Goal: Task Accomplishment & Management: Manage account settings

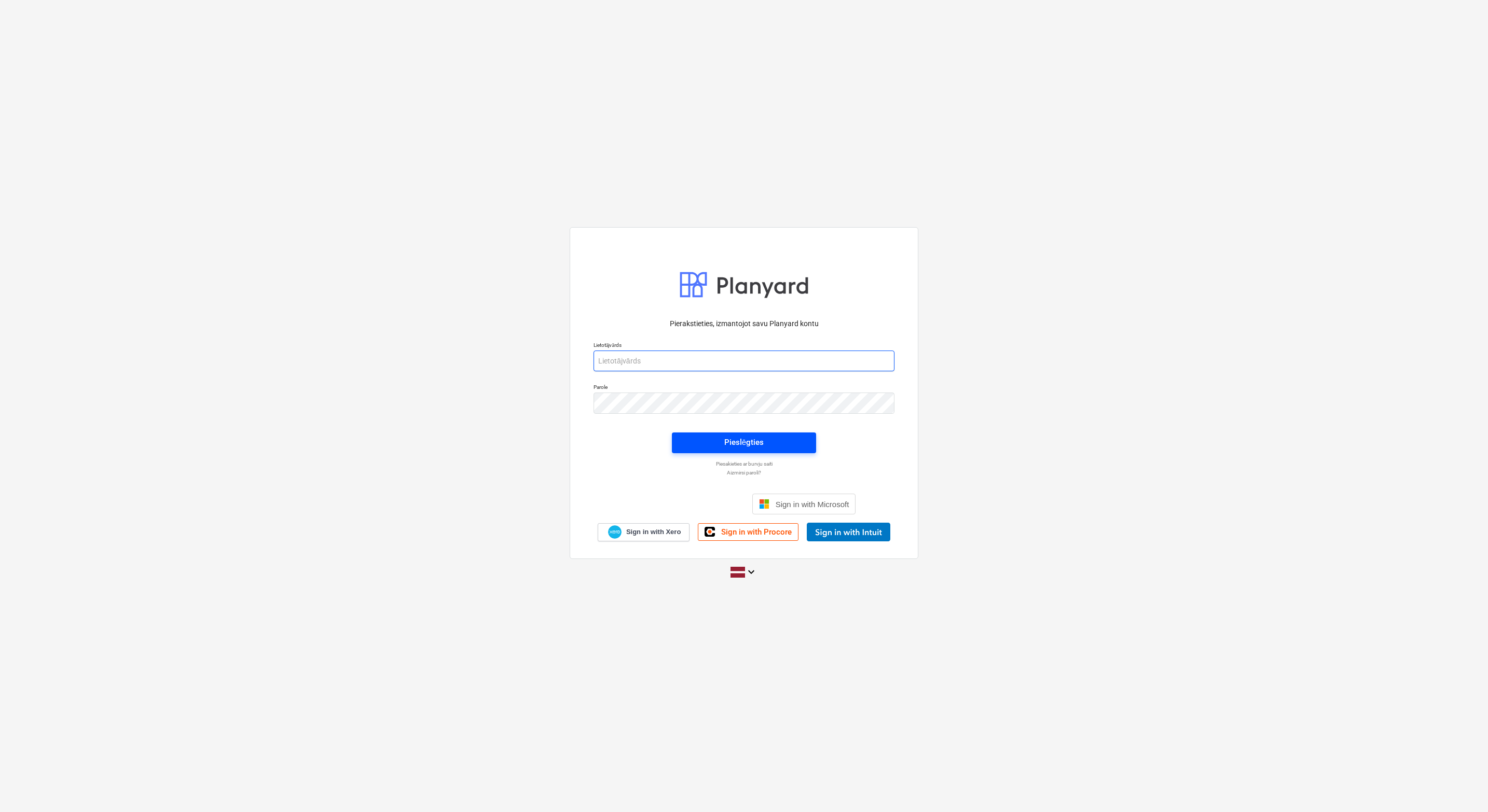
type input "[PERSON_NAME][EMAIL_ADDRESS][DOMAIN_NAME]"
click at [790, 440] on span "Pieslēgties" at bounding box center [744, 443] width 119 height 13
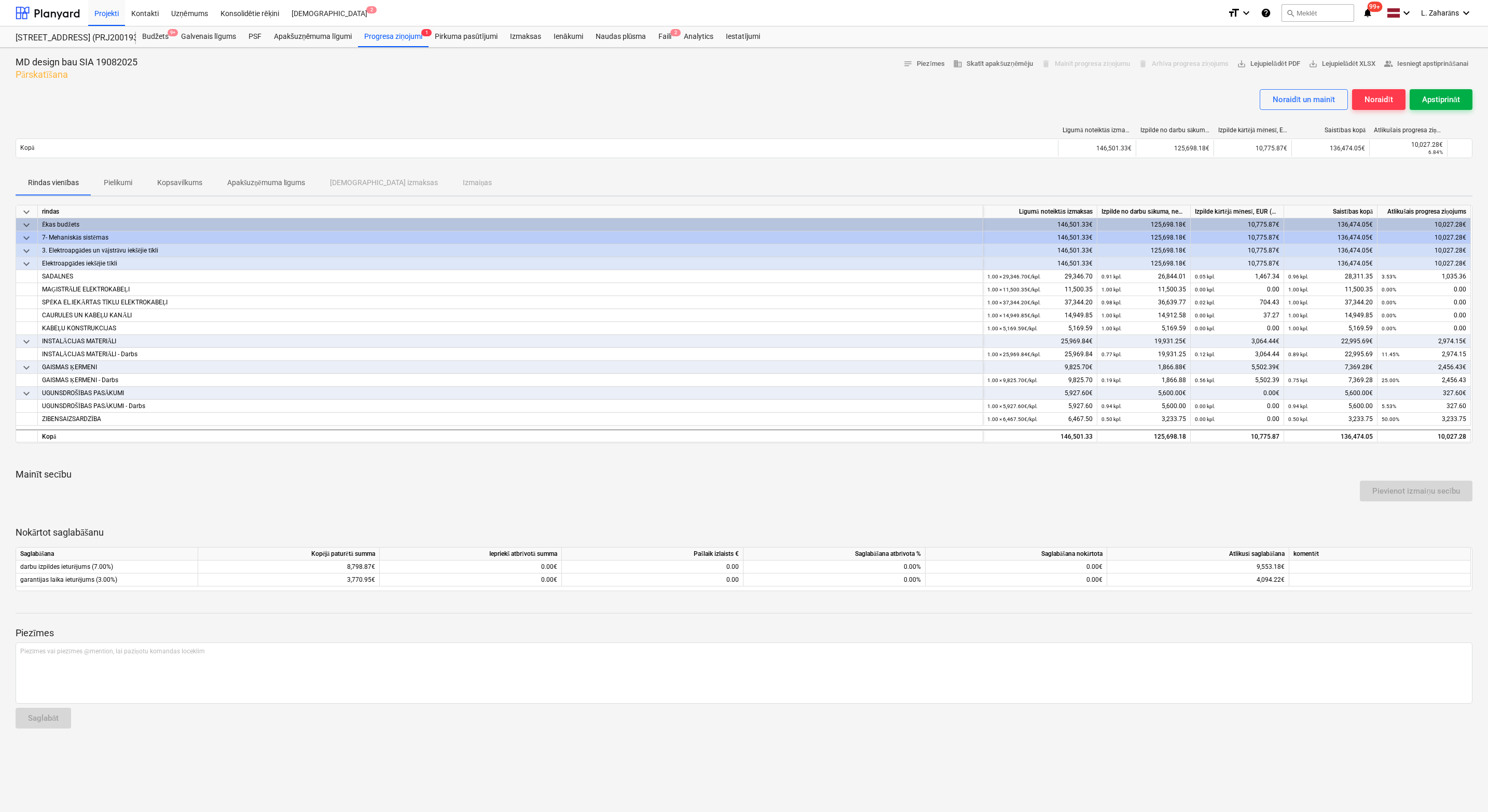
click at [1423, 104] on div "Apstiprināt" at bounding box center [1441, 99] width 38 height 13
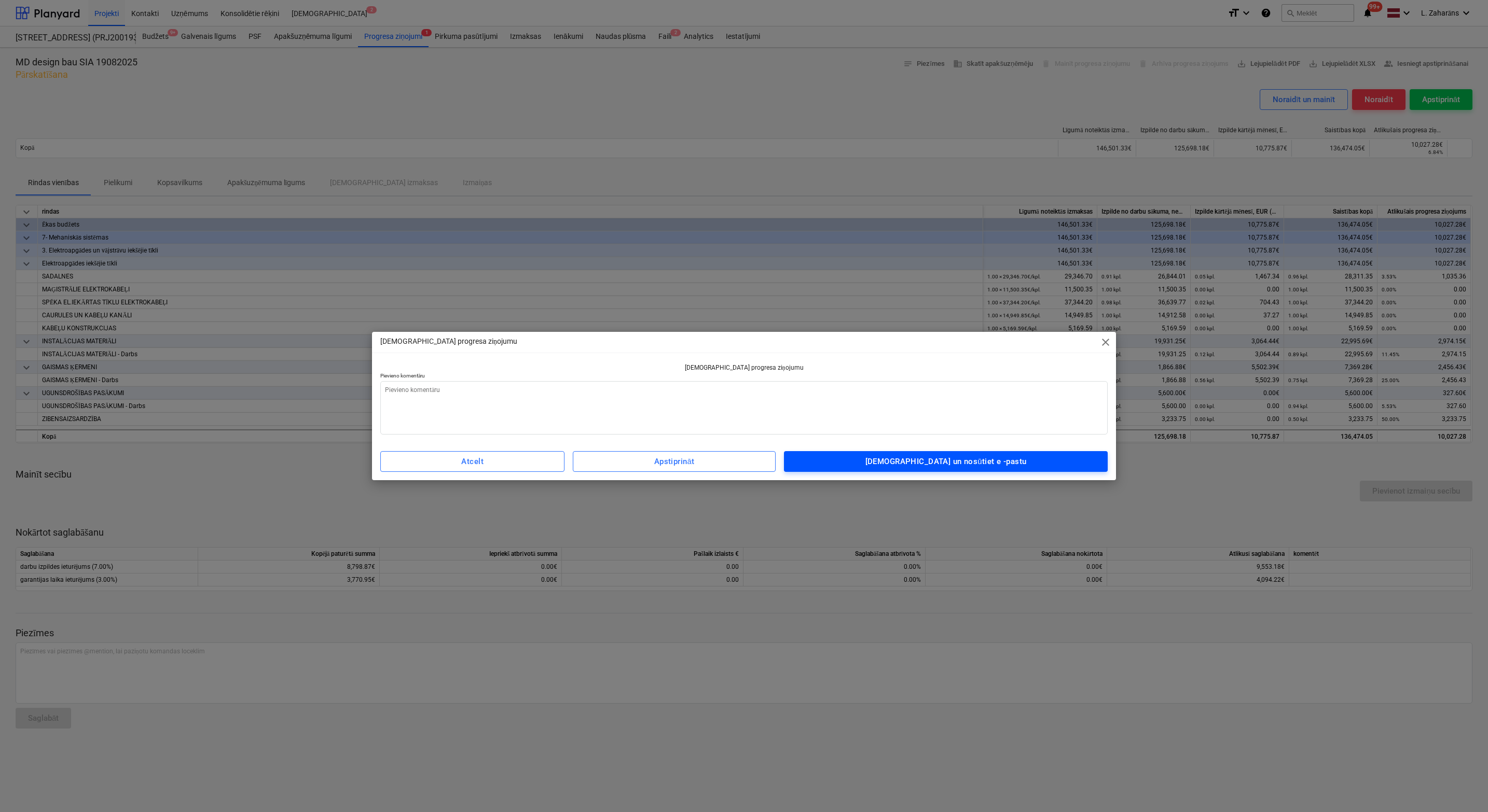
click at [945, 465] on div "[DEMOGRAPHIC_DATA] un nosūtiet e -pastu" at bounding box center [946, 461] width 161 height 13
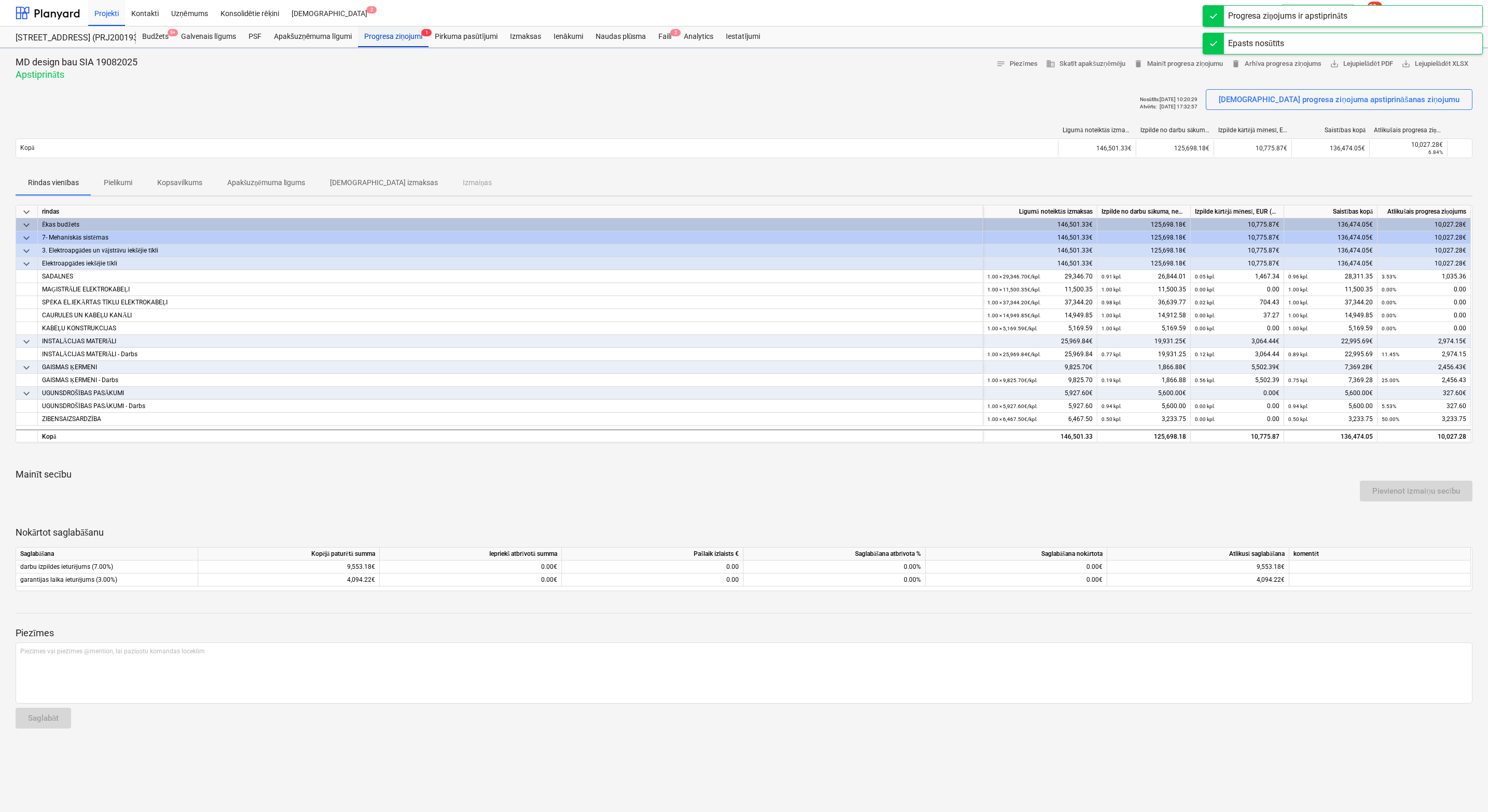
click at [397, 37] on div "Progresa ziņojumi 1" at bounding box center [393, 37] width 71 height 20
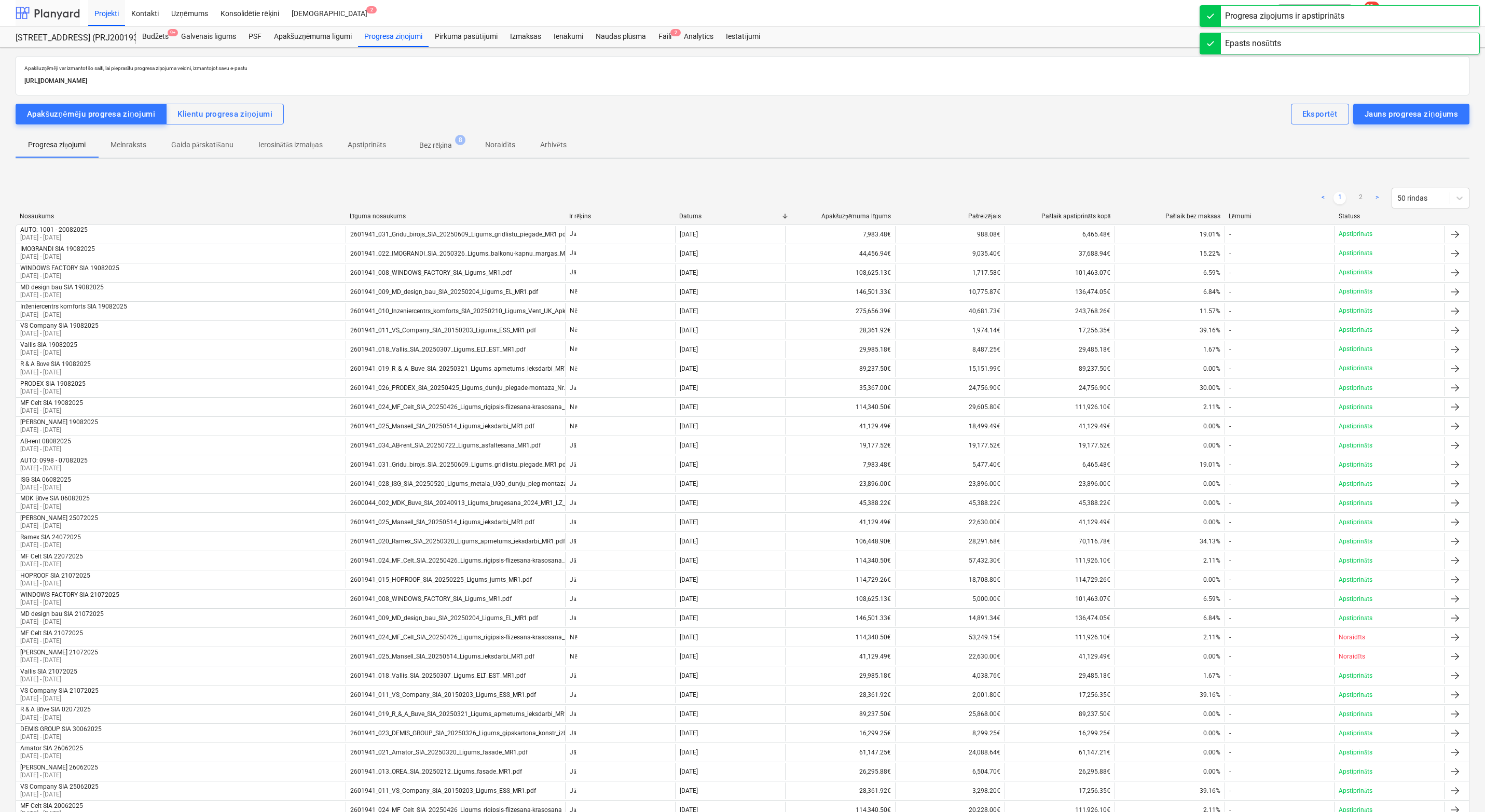
click at [45, 9] on div at bounding box center [47, 13] width 64 height 26
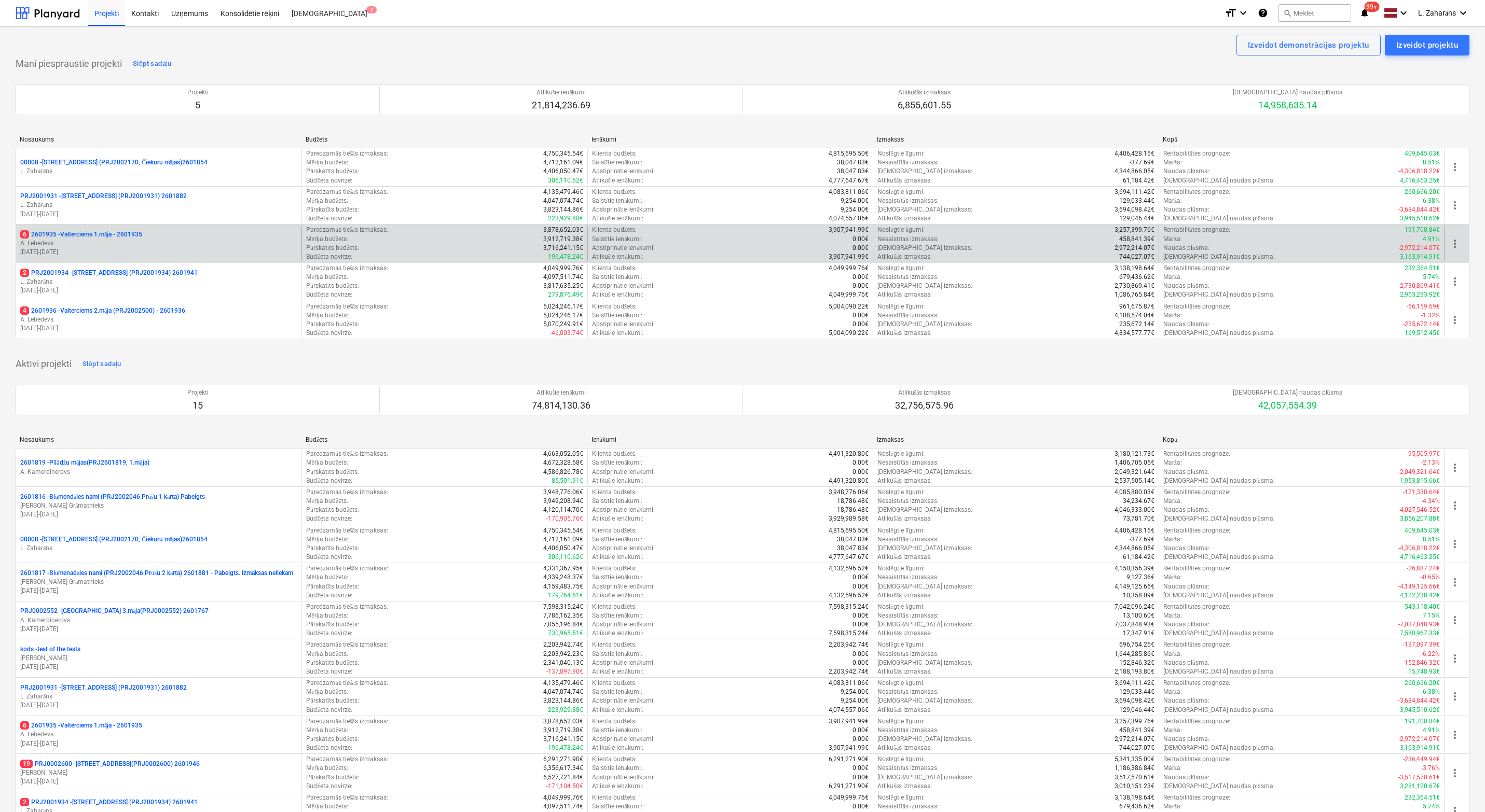
click at [112, 237] on p "6 2601935 - Valterciems 1.māja - 2601935" at bounding box center [81, 234] width 122 height 9
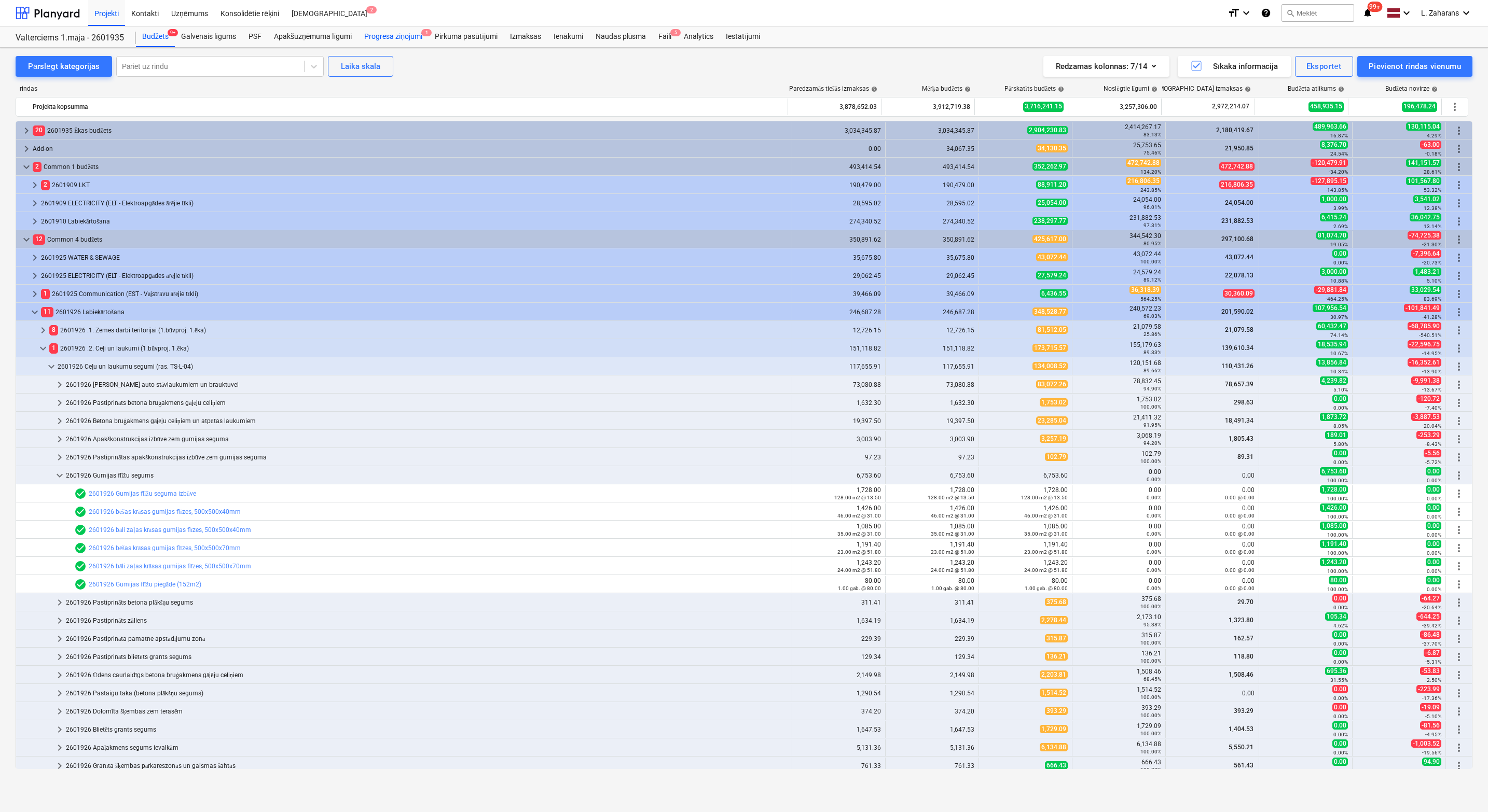
click at [400, 35] on div "Progresa ziņojumi 1" at bounding box center [393, 37] width 71 height 20
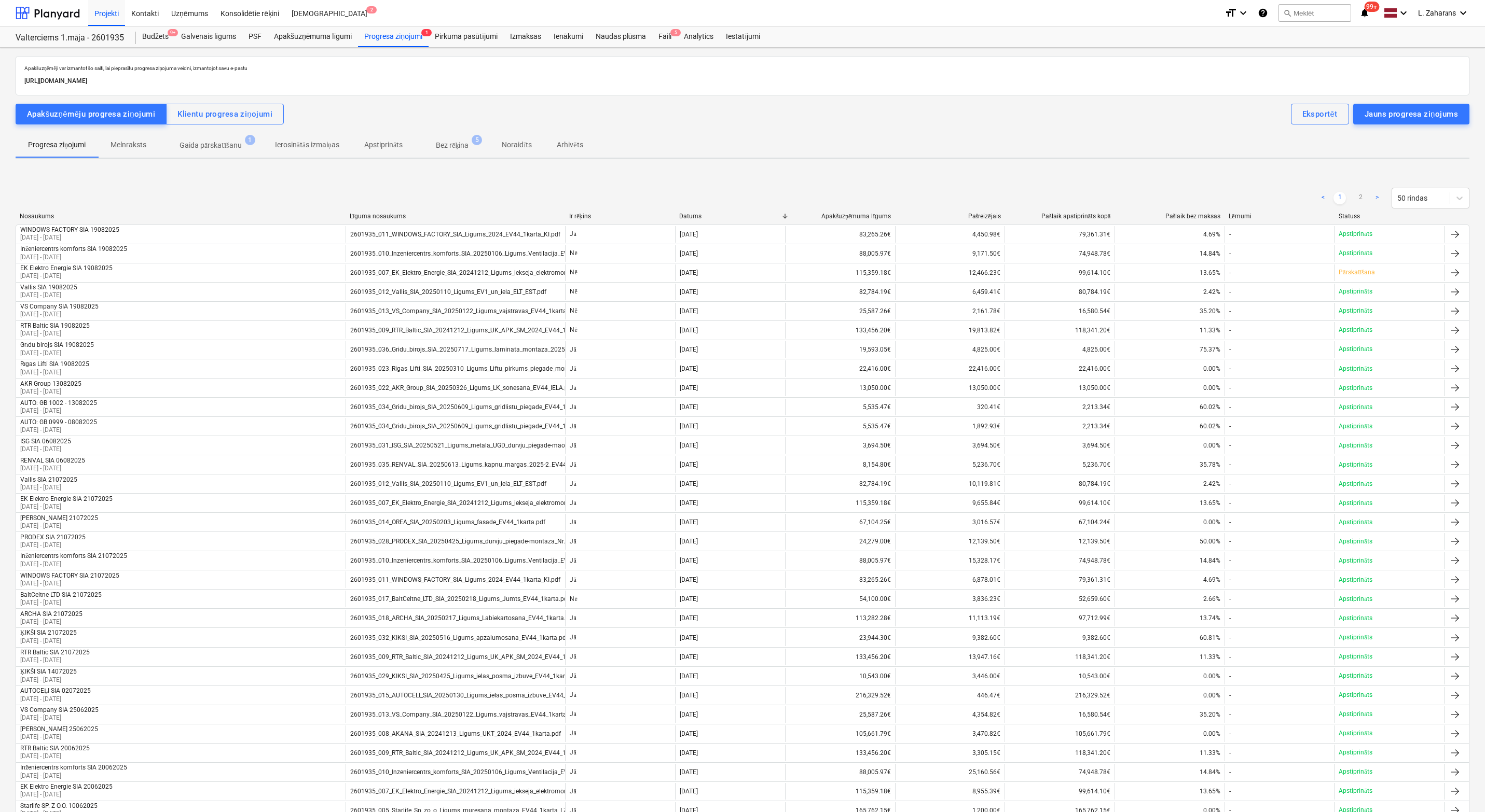
click at [205, 146] on p "Gaida pārskatīšanu" at bounding box center [210, 145] width 62 height 11
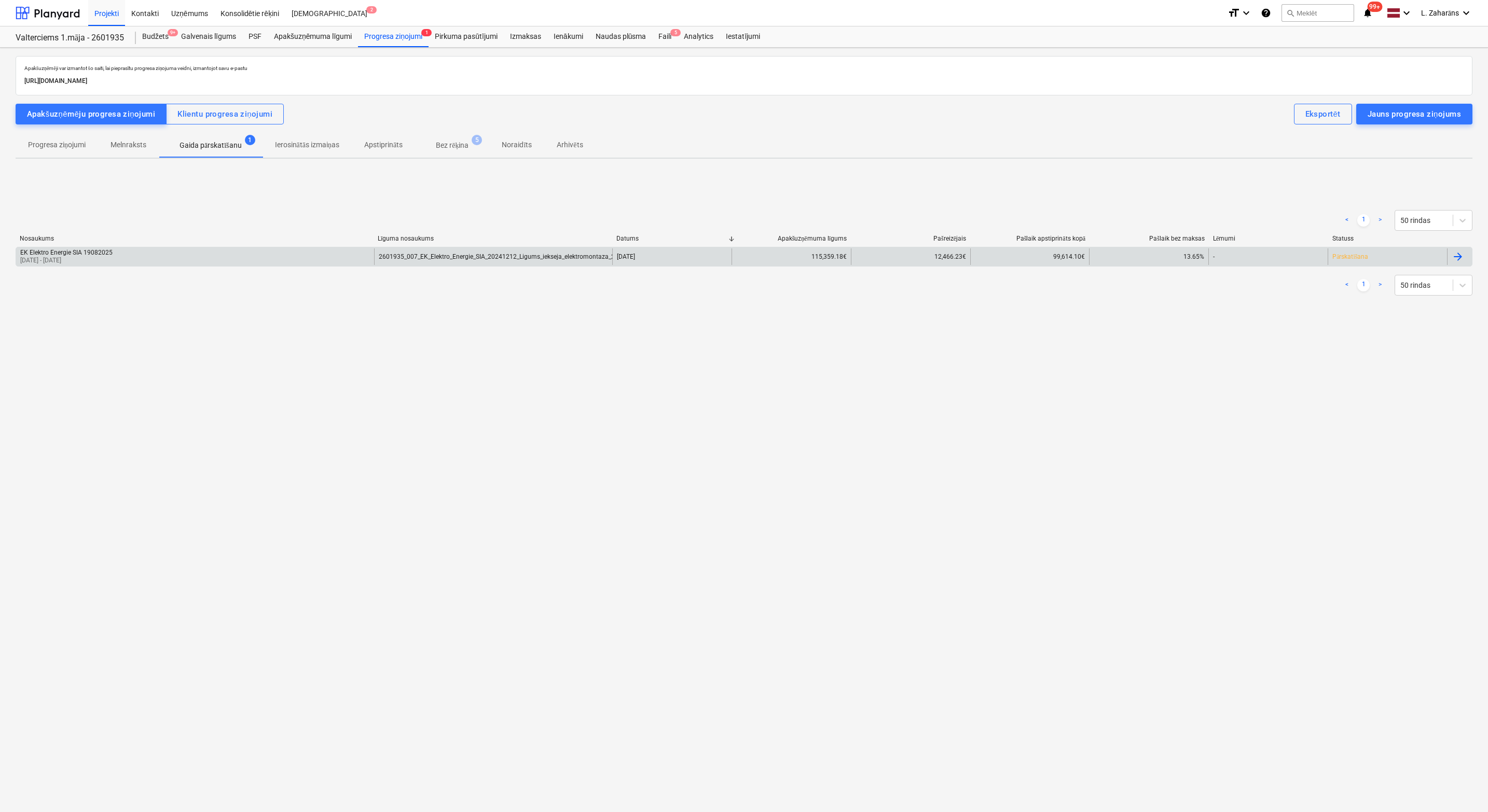
click at [189, 261] on div "EK Elektro Energie SIA 19082025 [DATE] - [DATE]" at bounding box center [195, 256] width 358 height 17
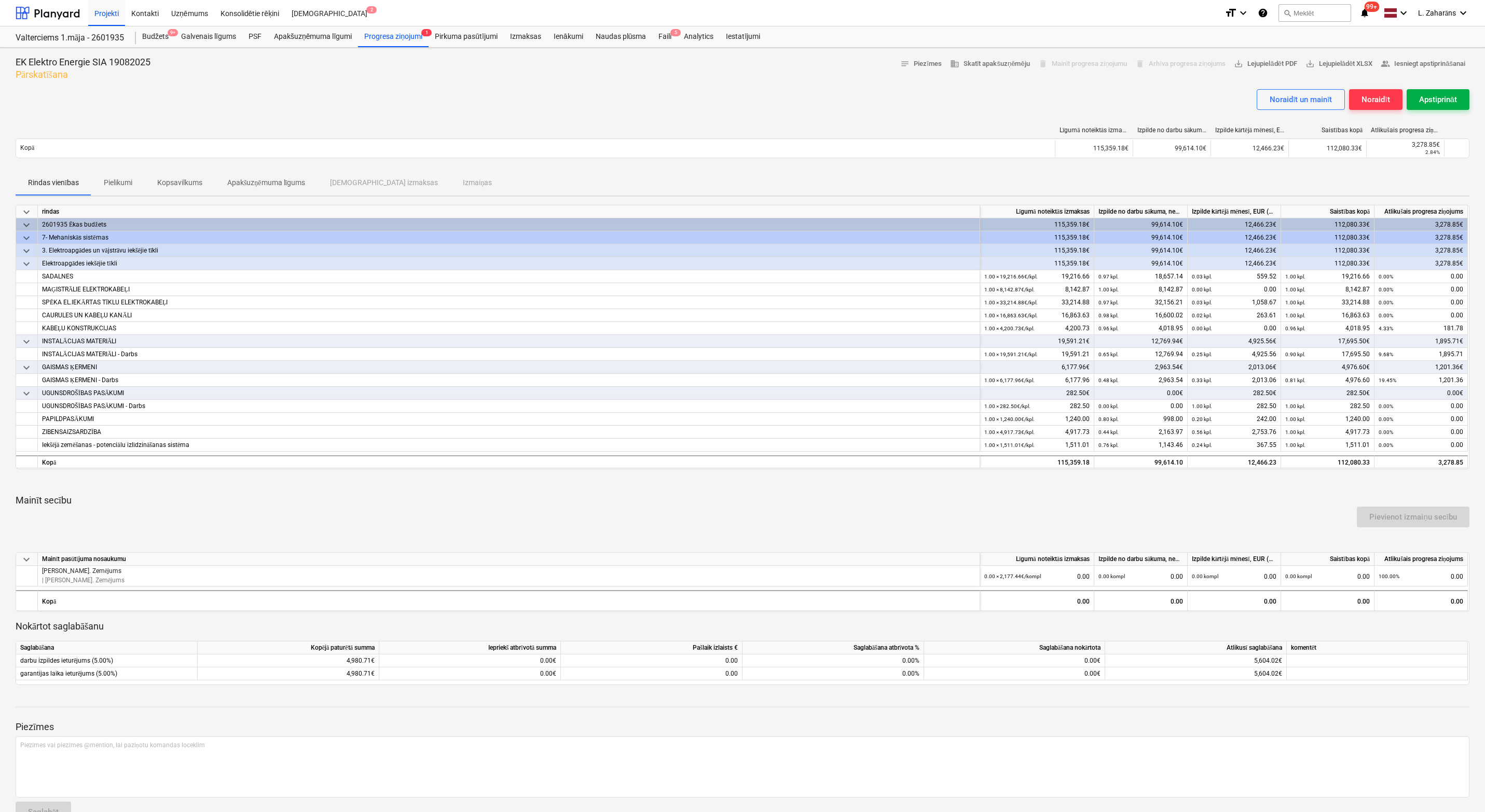
click at [1428, 94] on div "Apstiprināt" at bounding box center [1438, 99] width 38 height 13
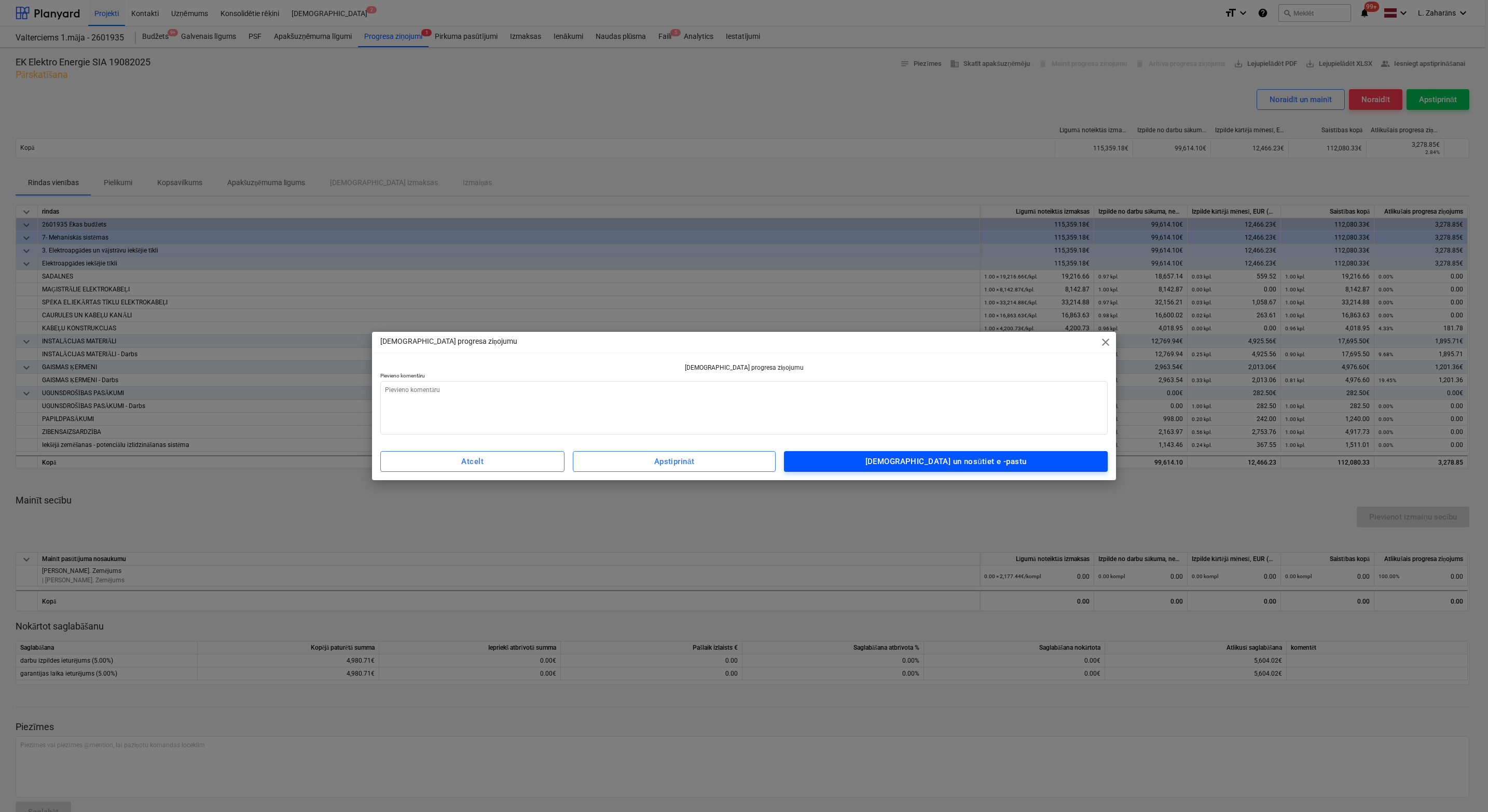
click at [870, 462] on span "[DEMOGRAPHIC_DATA] un nosūtiet e -pastu" at bounding box center [946, 461] width 301 height 13
type textarea "x"
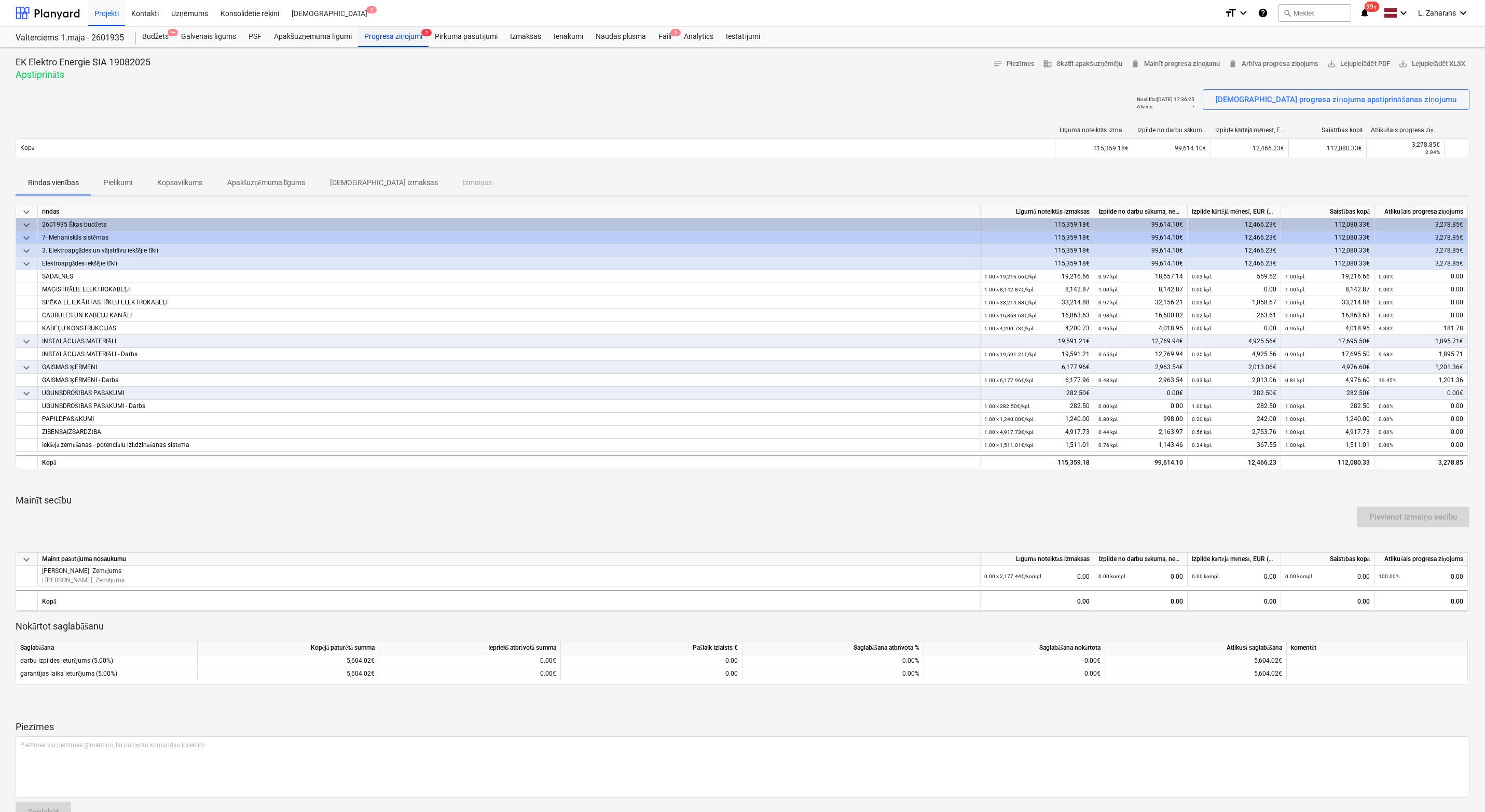
click at [386, 34] on div "Progresa ziņojumi 1" at bounding box center [393, 37] width 71 height 20
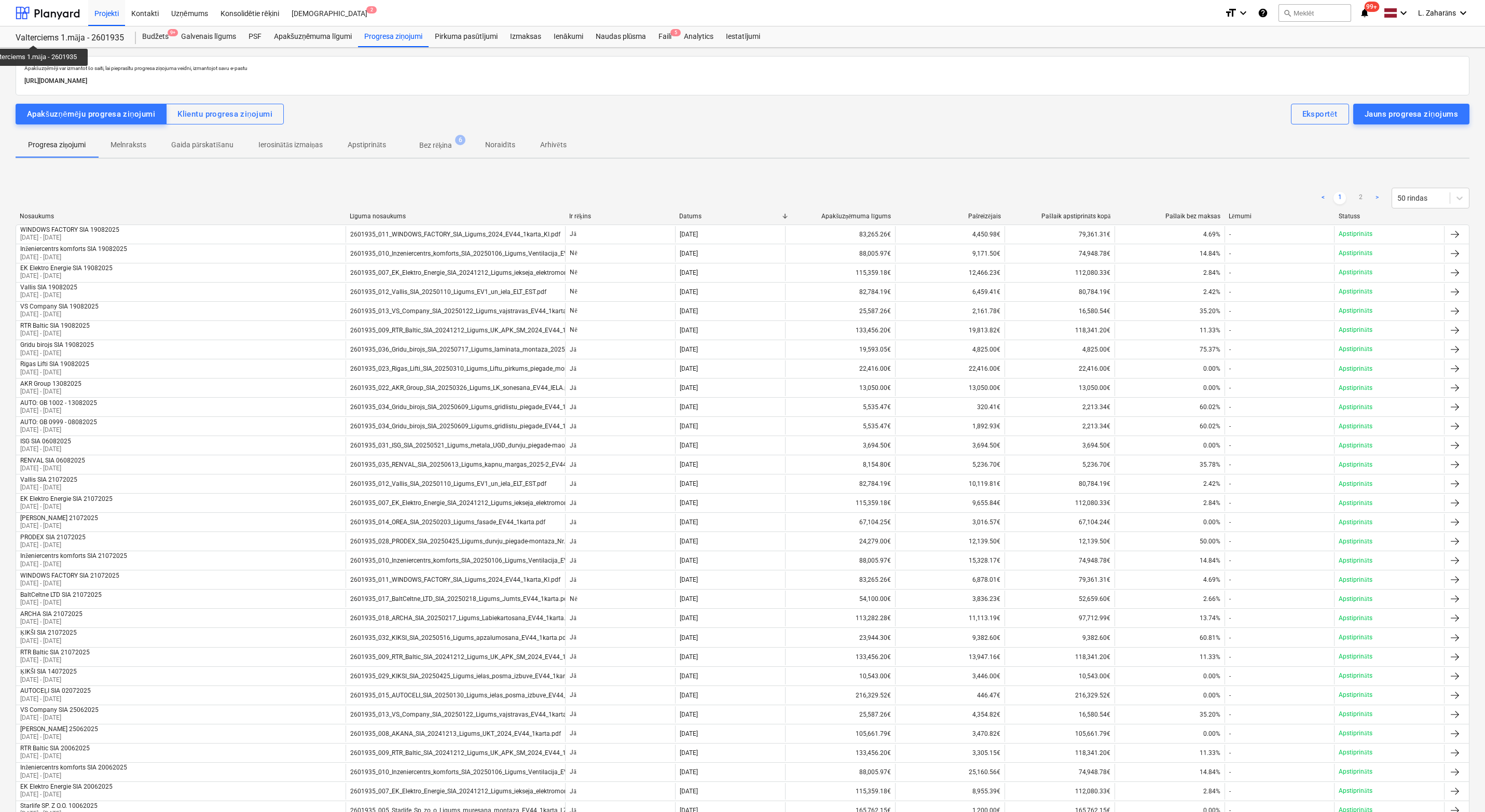
click at [35, 36] on div "Valterciems 1.māja - 2601935" at bounding box center [69, 38] width 108 height 11
click at [55, 11] on div at bounding box center [47, 13] width 64 height 26
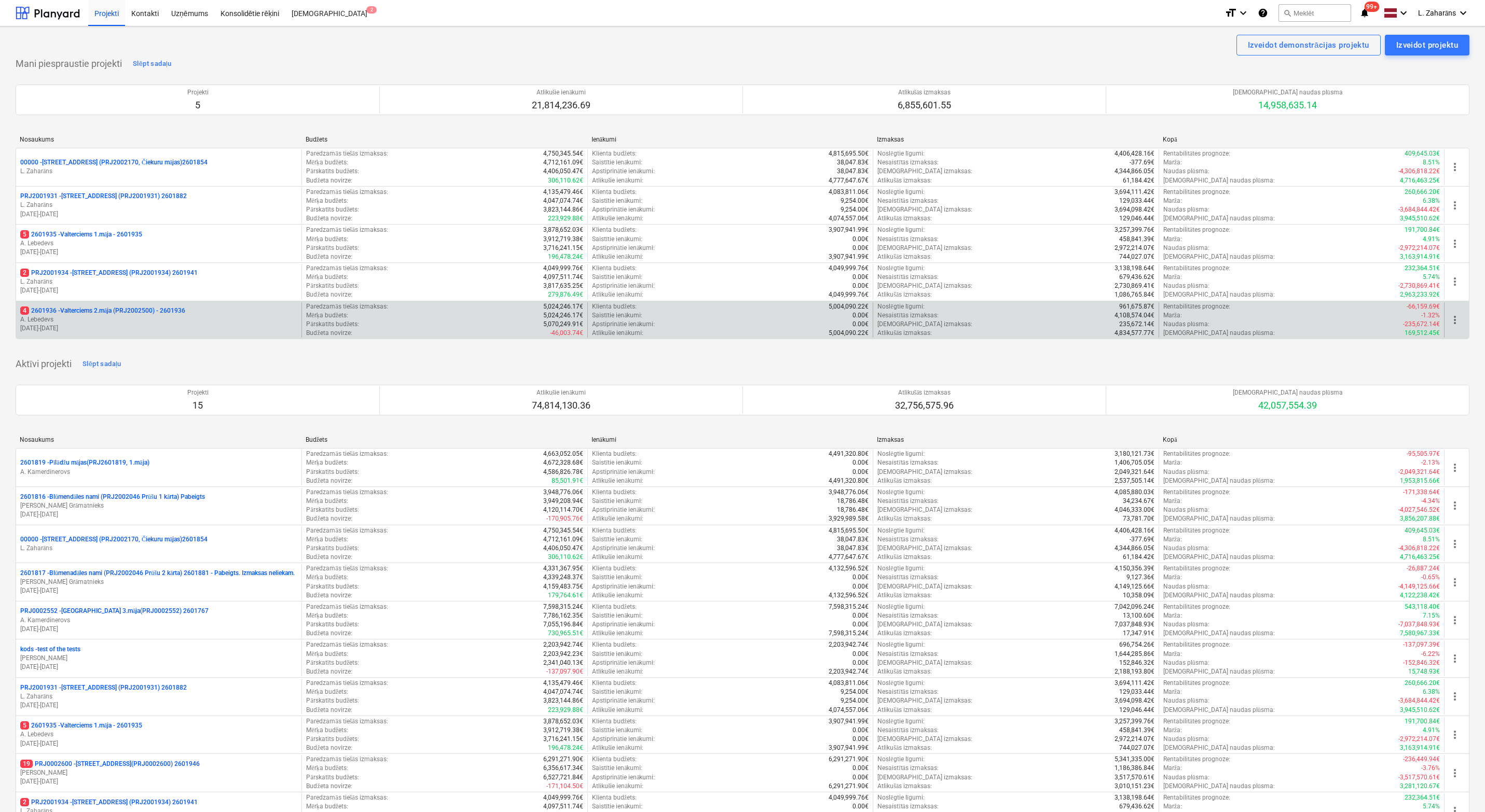
click at [85, 312] on p "4 2601936 - Valterciems 2.māja (PRJ2002500) - 2601936" at bounding box center [103, 311] width 165 height 9
